Goal: Navigation & Orientation: Find specific page/section

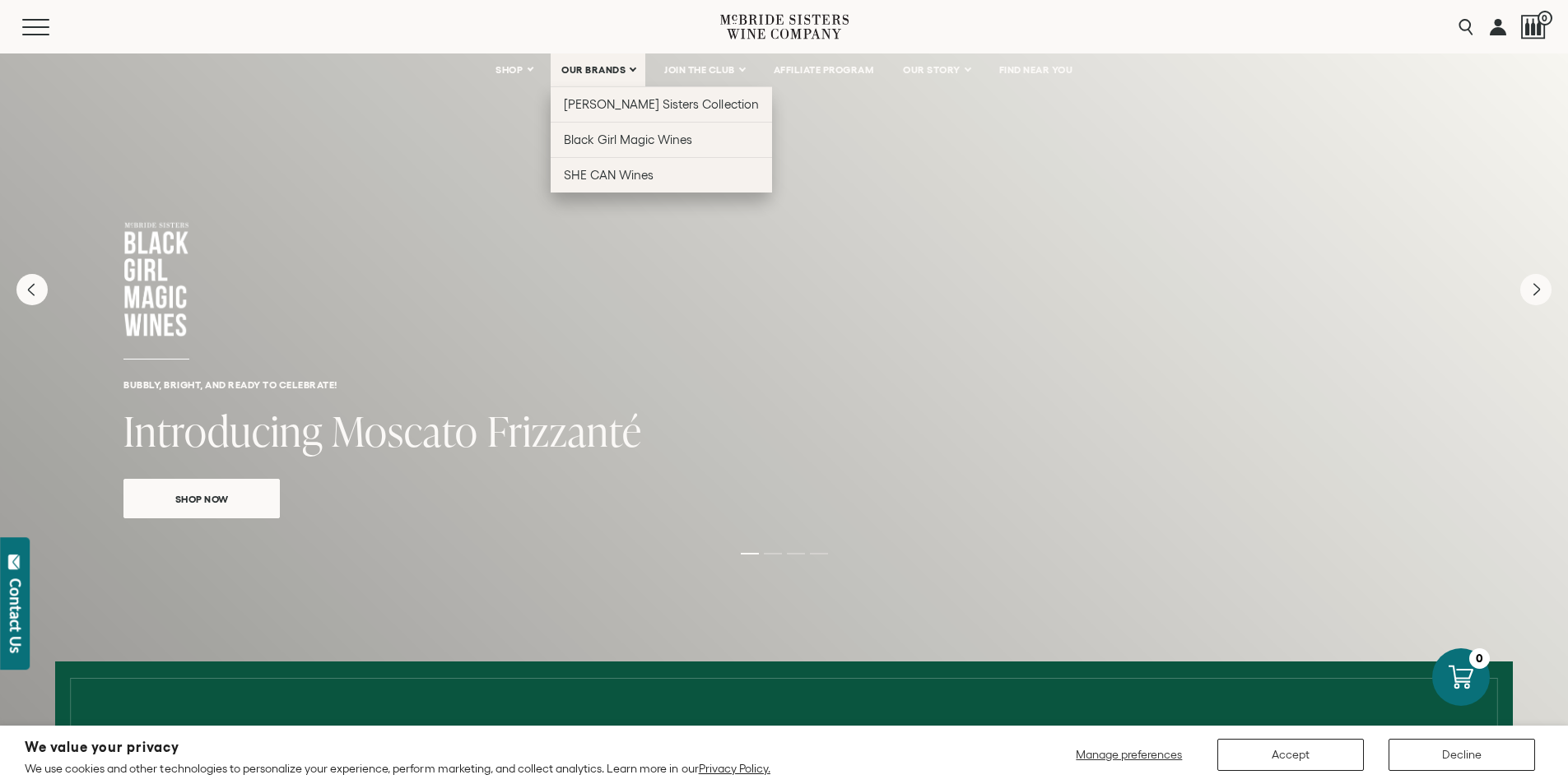
click at [609, 77] on link "OUR BRANDS" at bounding box center [598, 70] width 94 height 33
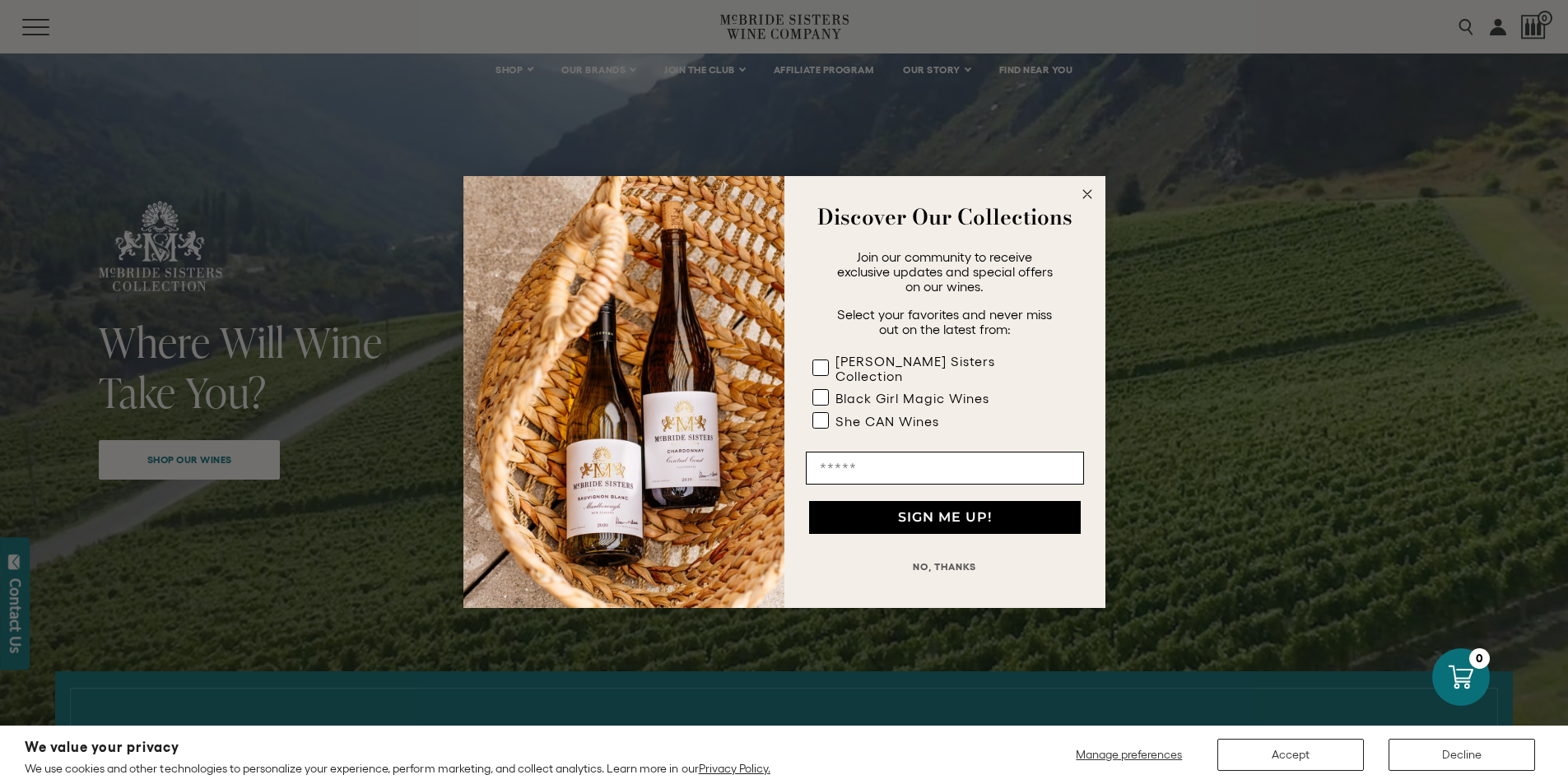
click at [963, 561] on button "NO, THANKS" at bounding box center [945, 567] width 279 height 33
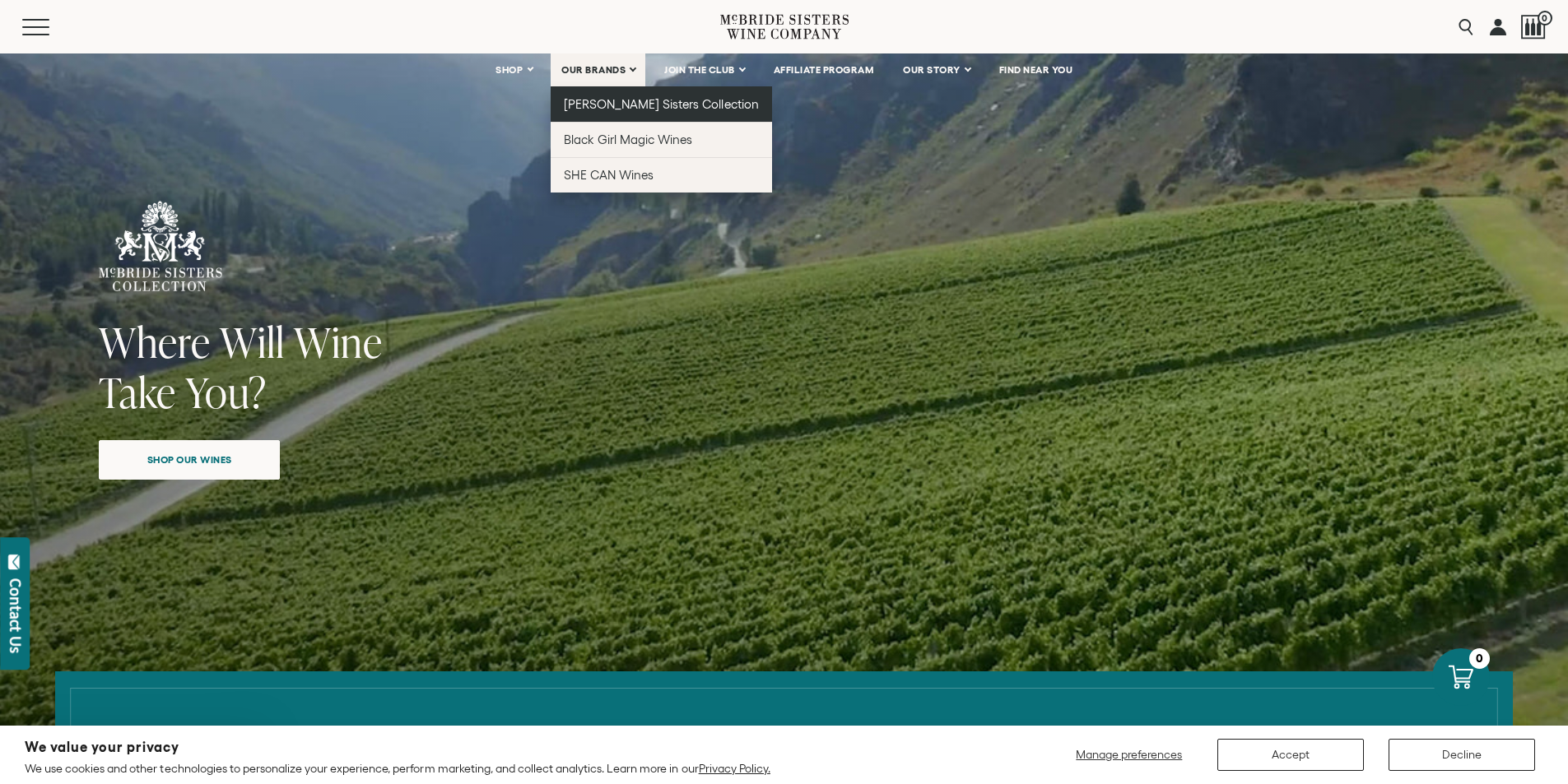
click at [618, 105] on span "[PERSON_NAME] Sisters Collection" at bounding box center [661, 104] width 195 height 14
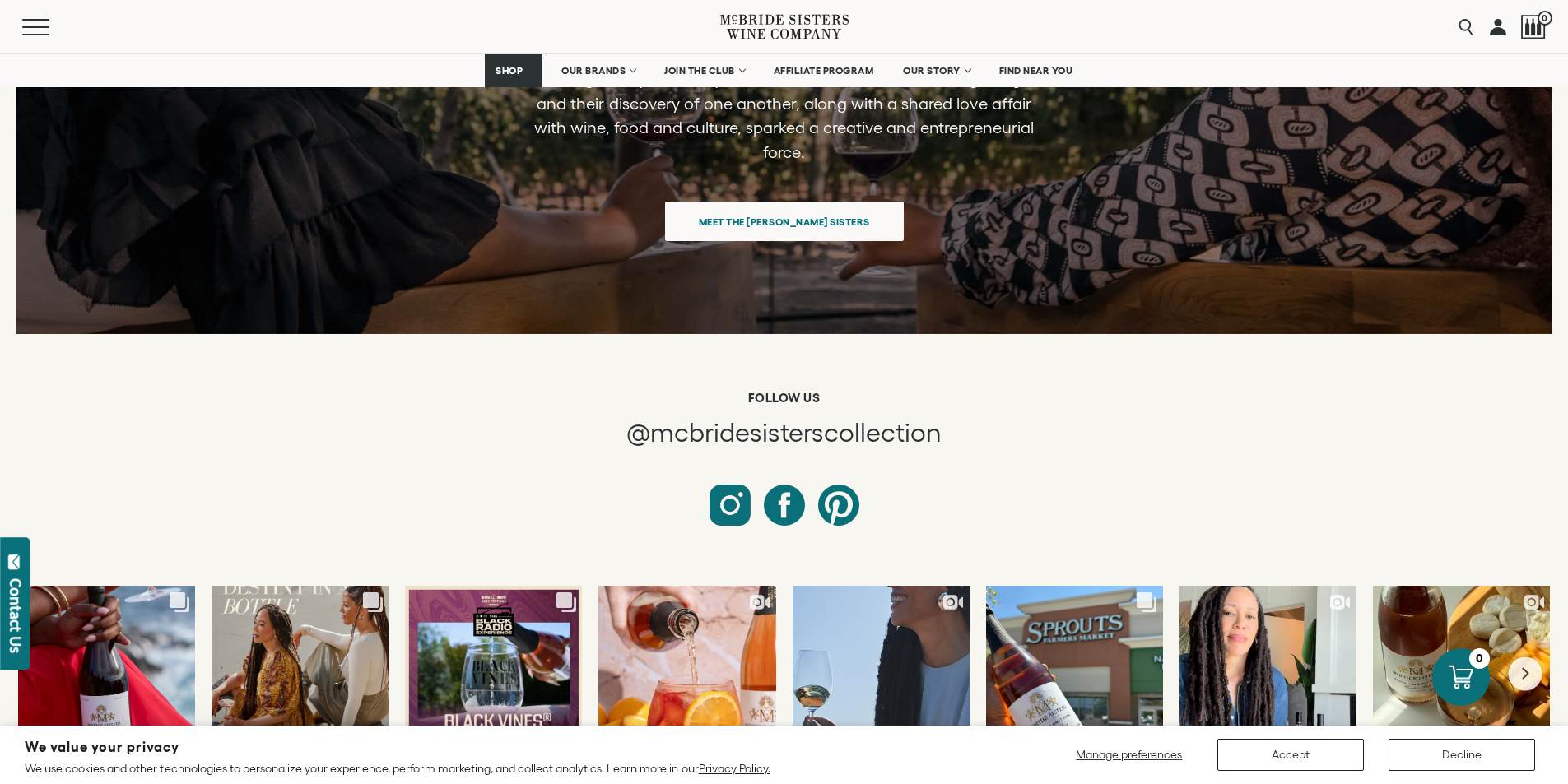
scroll to position [6887, 0]
